Goal: Communication & Community: Answer question/provide support

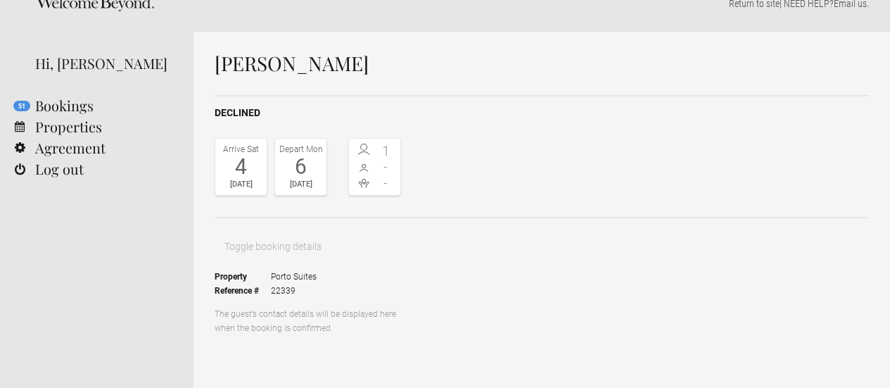
scroll to position [19, 0]
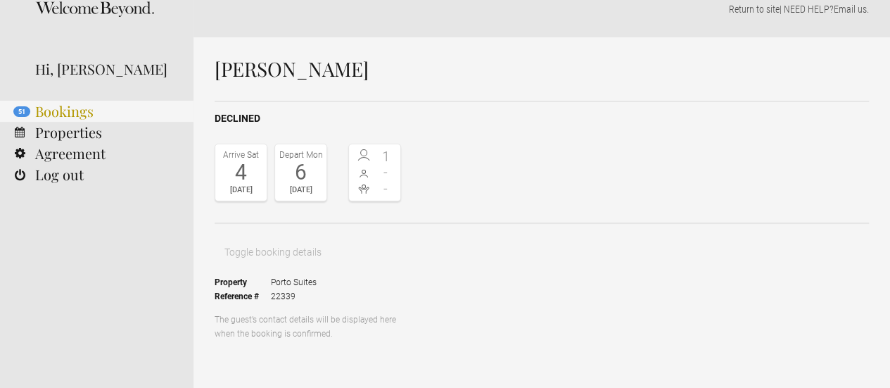
click at [68, 108] on link "51 Bookings" at bounding box center [97, 111] width 194 height 21
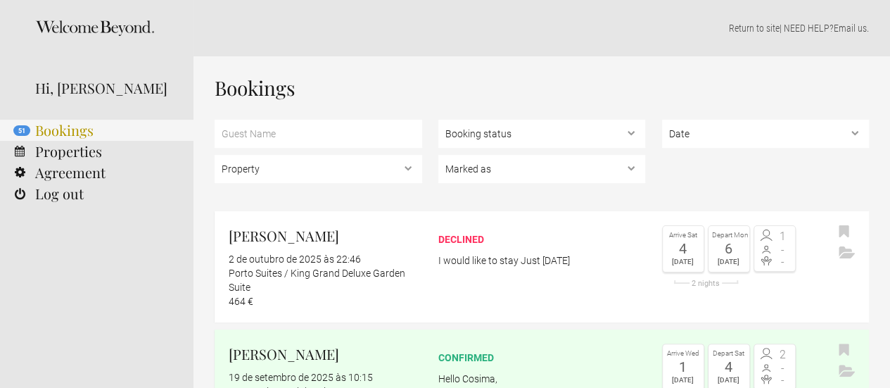
click at [136, 132] on link "51 Bookings" at bounding box center [97, 130] width 194 height 21
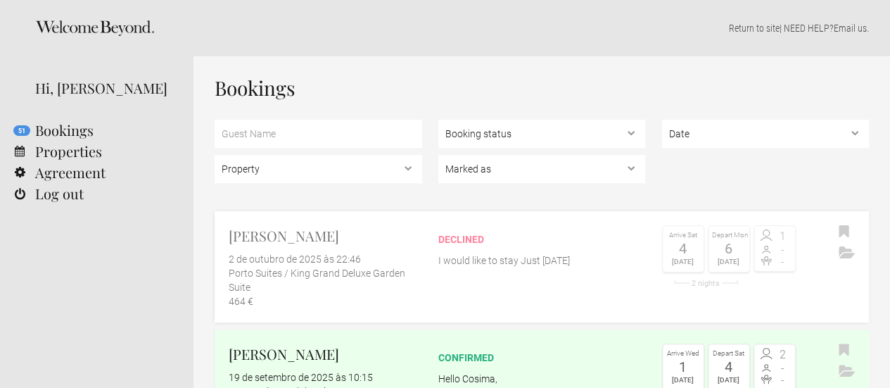
click at [522, 248] on div "declined I would like to stay Just [DATE]" at bounding box center [542, 246] width 208 height 42
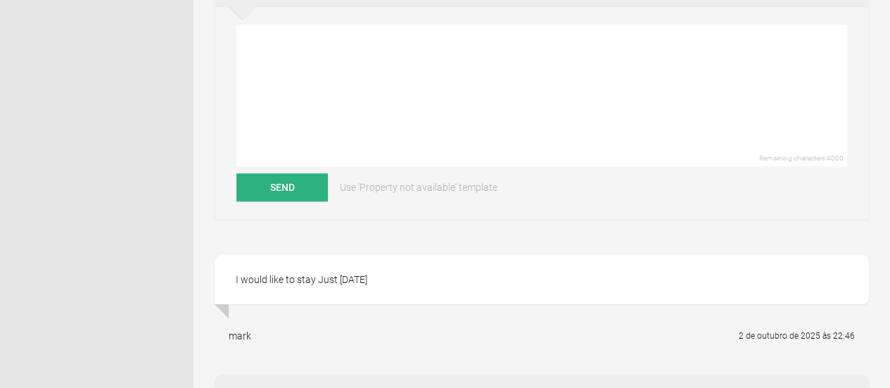
scroll to position [647, 0]
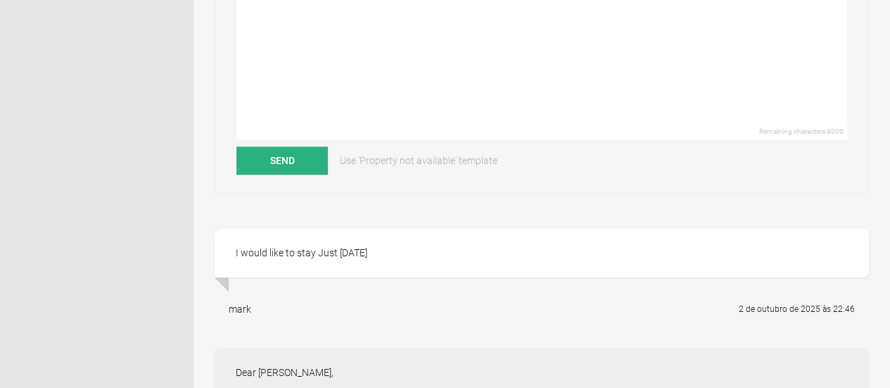
drag, startPoint x: 500, startPoint y: 279, endPoint x: 407, endPoint y: 63, distance: 234.9
click at [407, 63] on div "declined Arrive Sat 4 Oct 2025 Depart Mon 6 Oct 2025 1 - - Toggle booking detai…" at bounding box center [542, 121] width 655 height 1298
copy div "Dear Mark, Thank you for your interest in staying with us at Hotel Rosa Et Al. …"
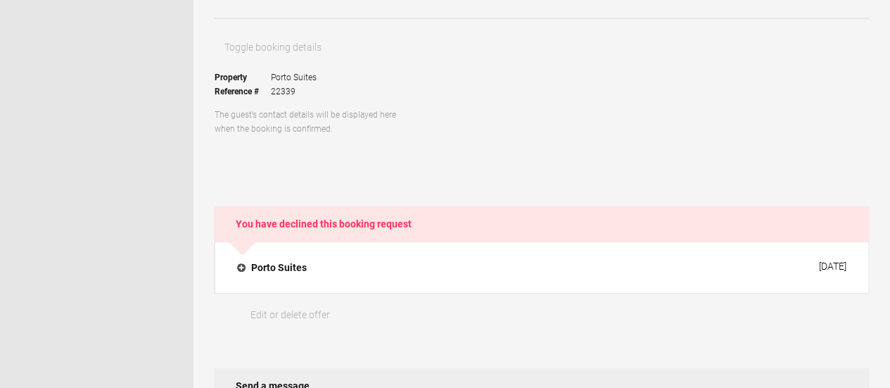
scroll to position [222, 0]
paste textarea "Dear Mark, Thank you for your confirmation. We’re very glad to hear that you’d …"
type textarea "Dear Mark, Thank you for your confirmation. We’re very glad to hear that you’d …"
